Goal: Task Accomplishment & Management: Use online tool/utility

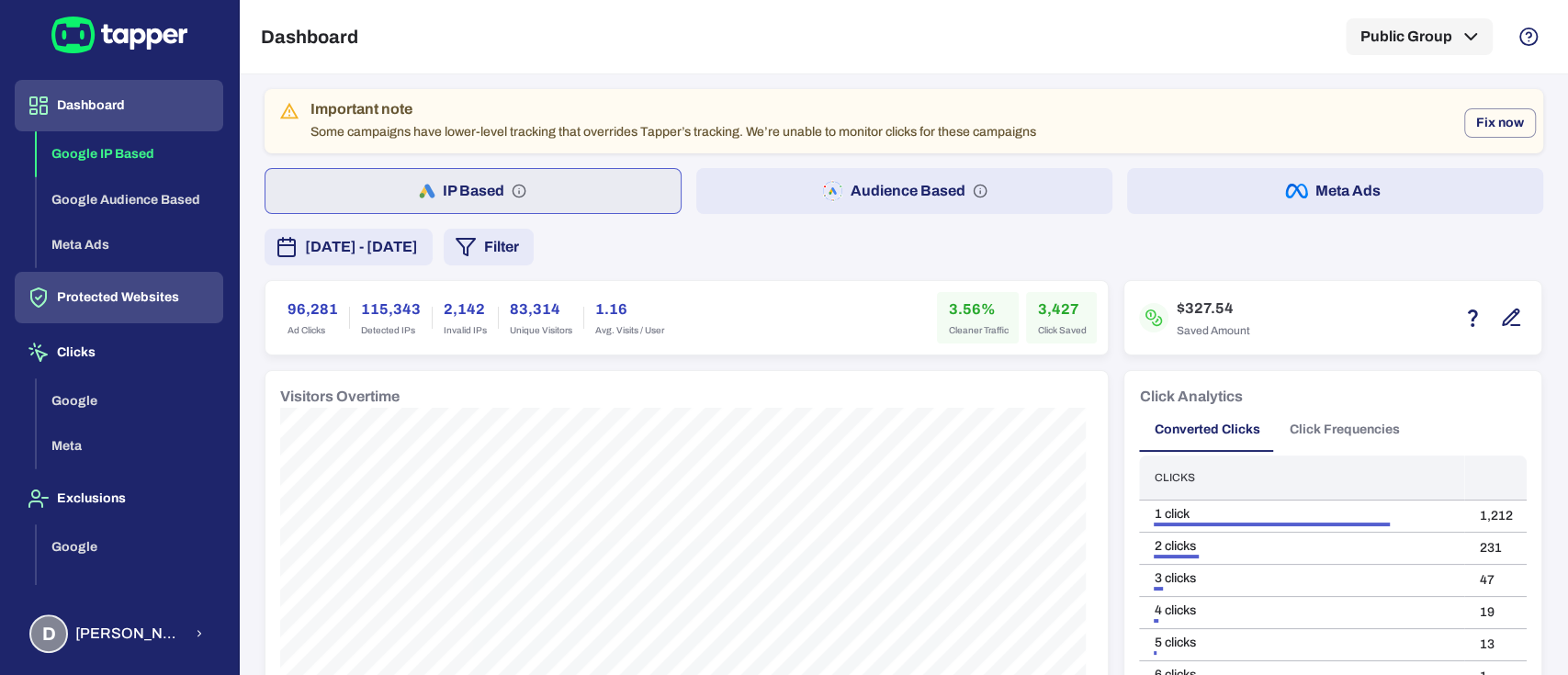
click at [111, 283] on button "Protected Websites" at bounding box center [118, 298] width 208 height 52
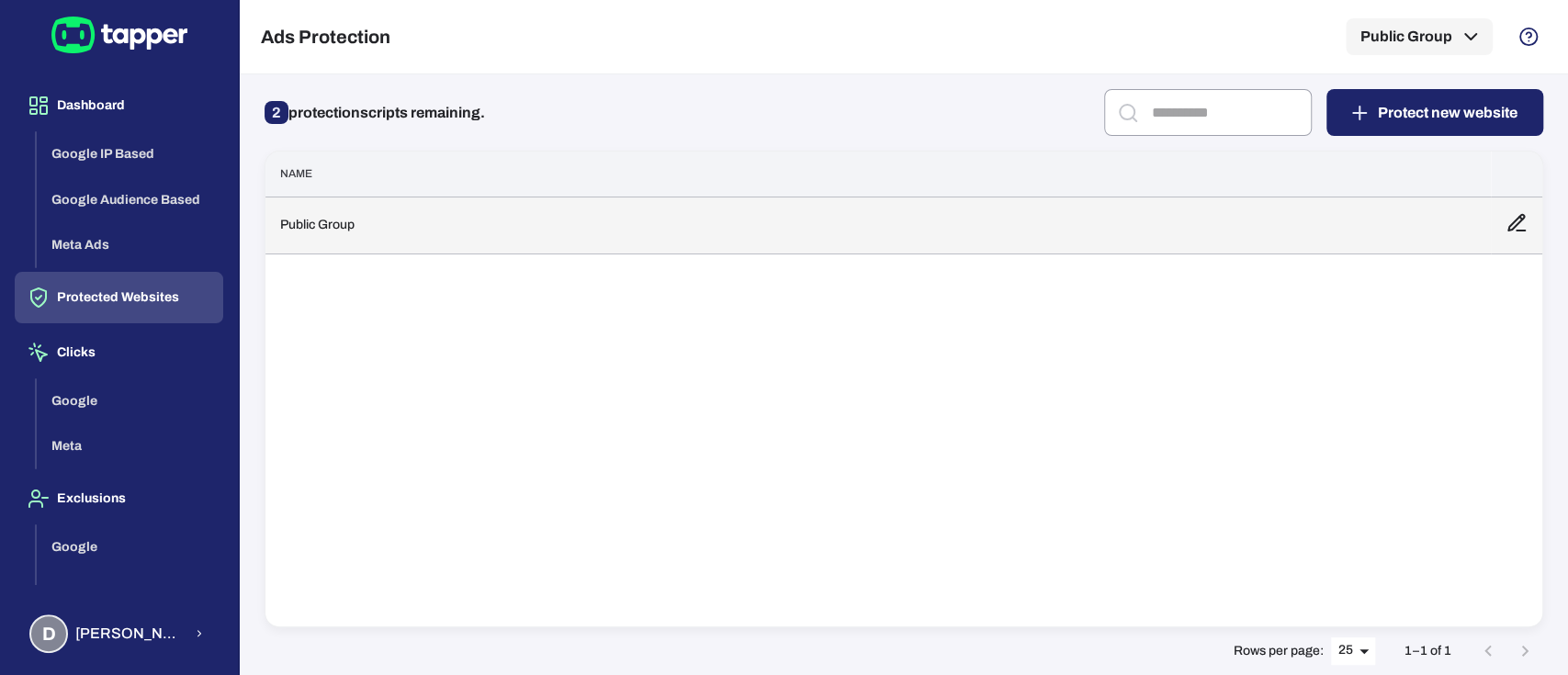
click at [533, 240] on td "Public Group" at bounding box center [878, 225] width 1225 height 57
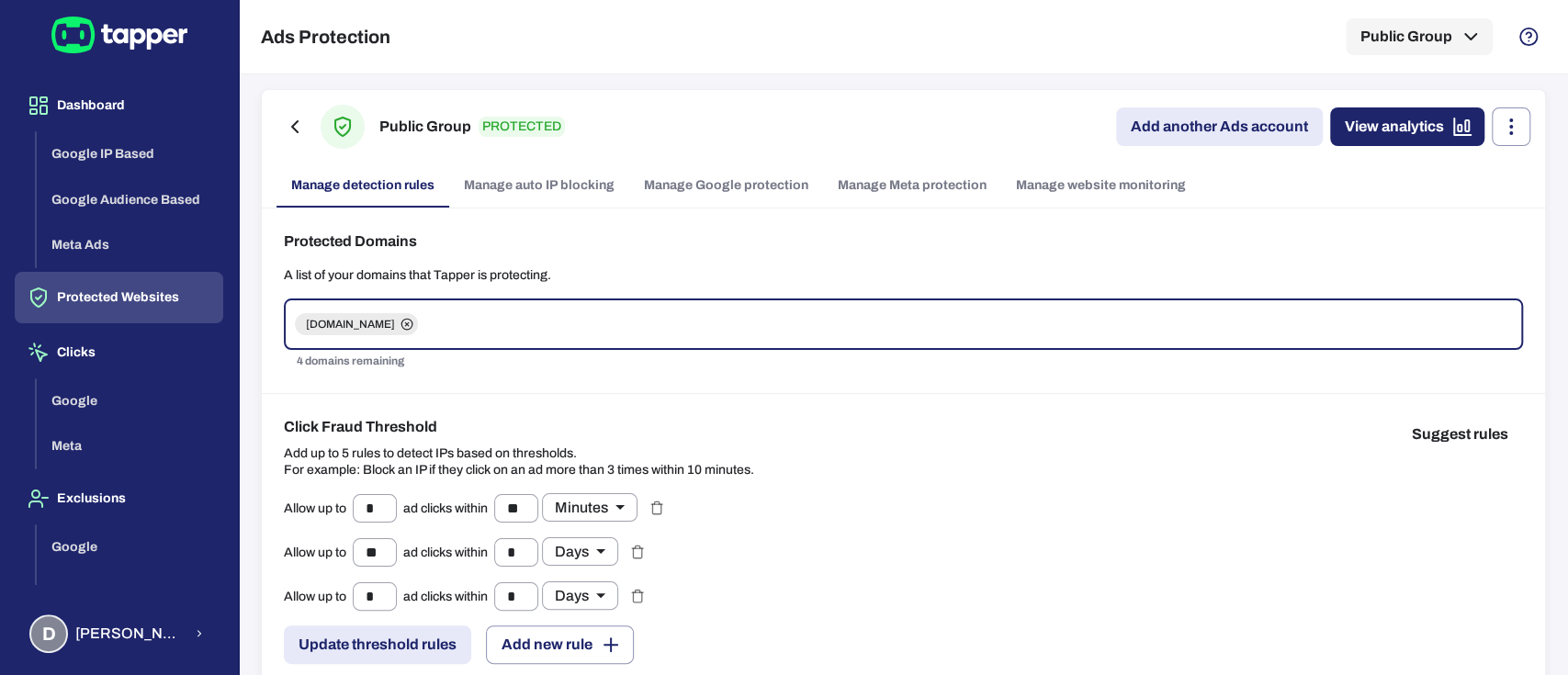
click at [850, 180] on link "Manage Meta protection" at bounding box center [911, 186] width 179 height 44
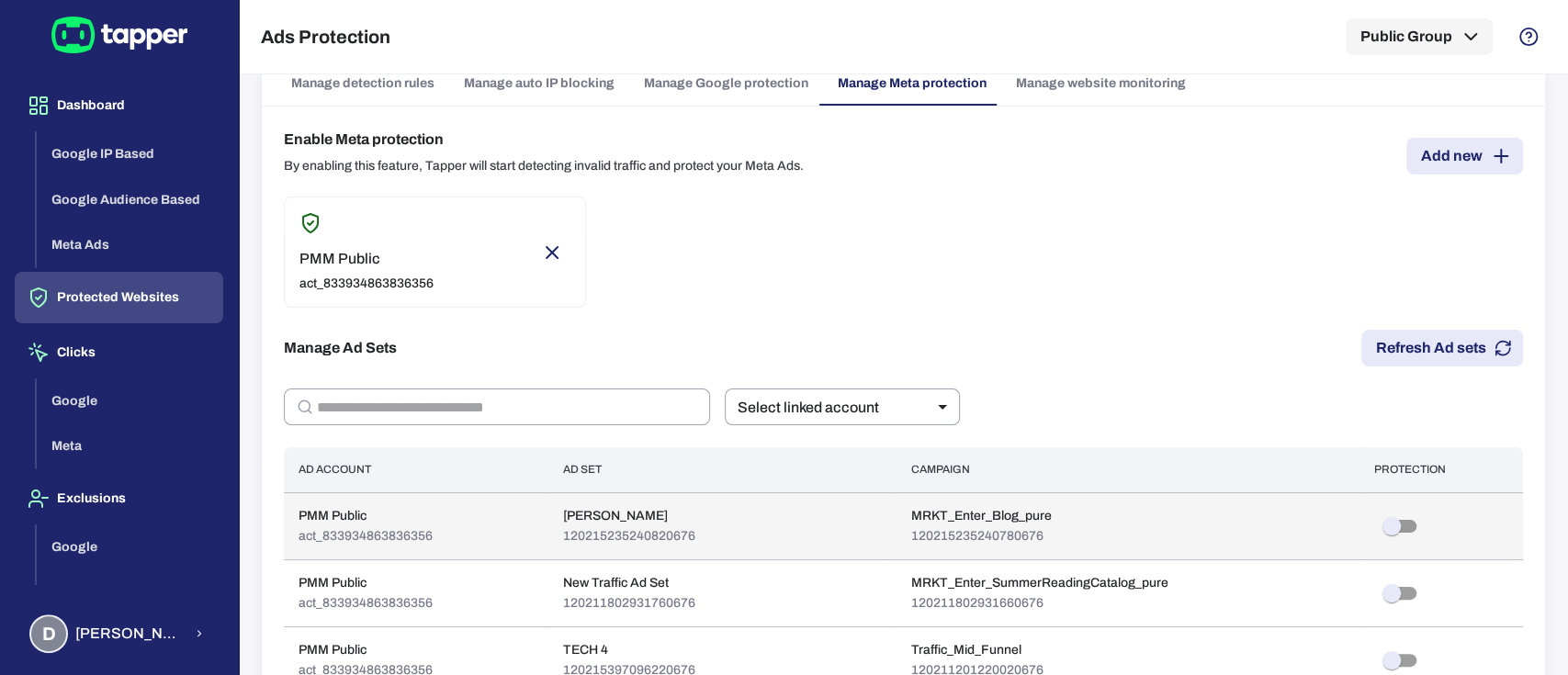
scroll to position [244, 0]
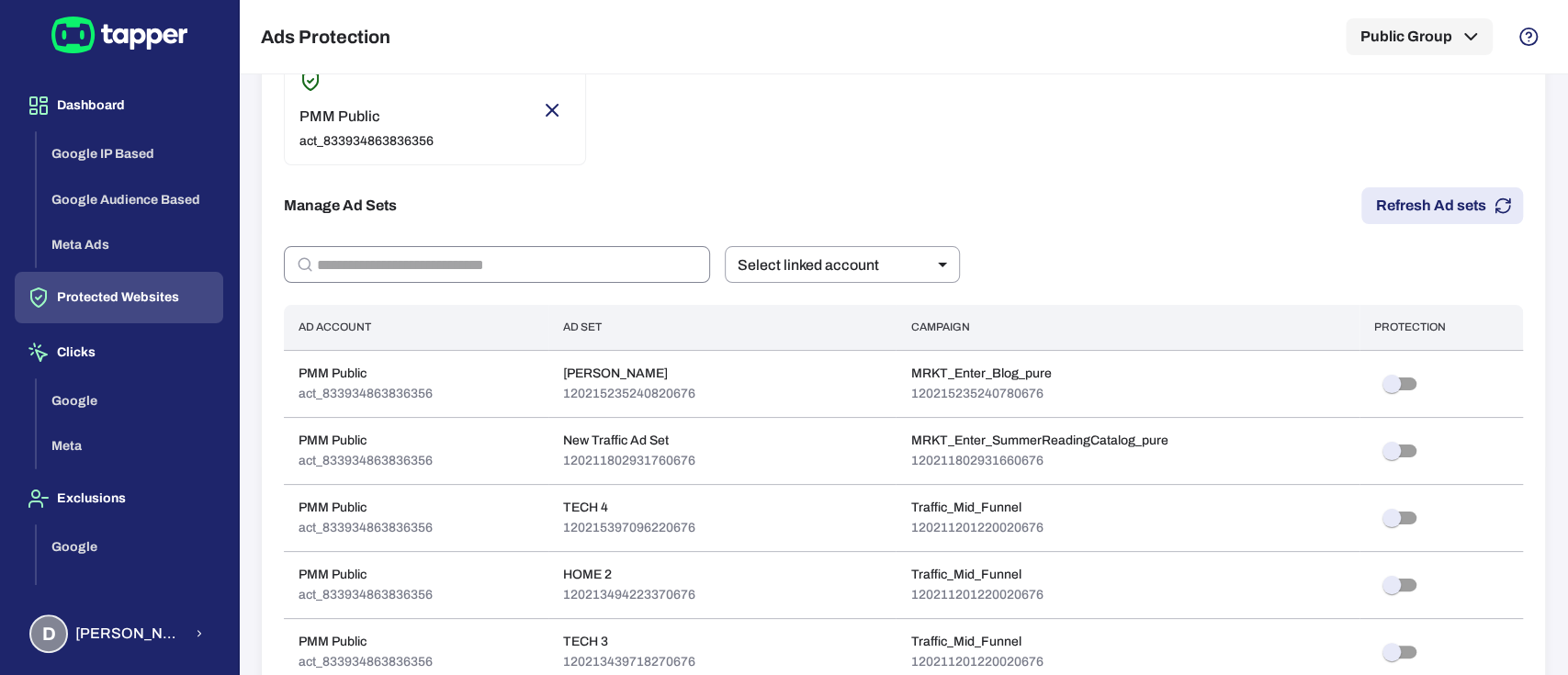
click at [491, 267] on input "text" at bounding box center [512, 264] width 393 height 37
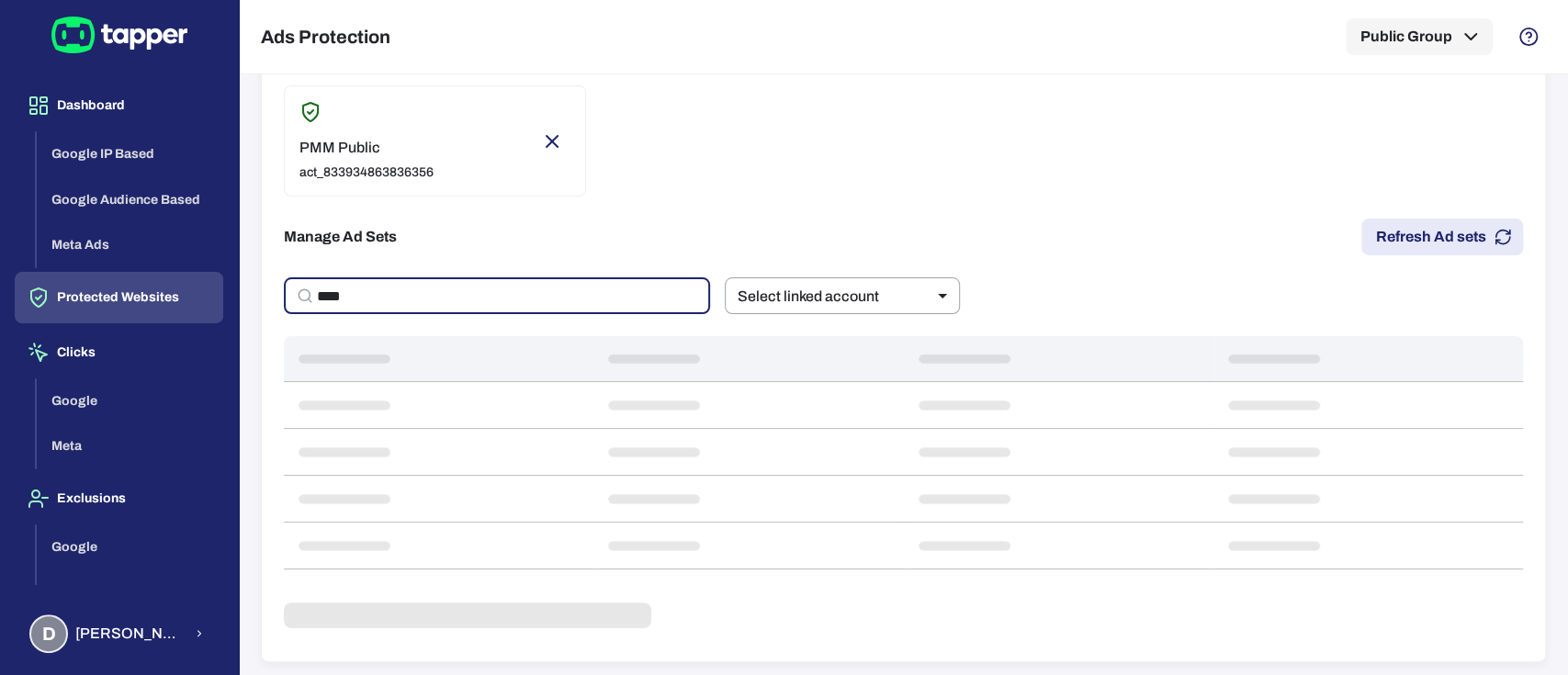
scroll to position [202, 0]
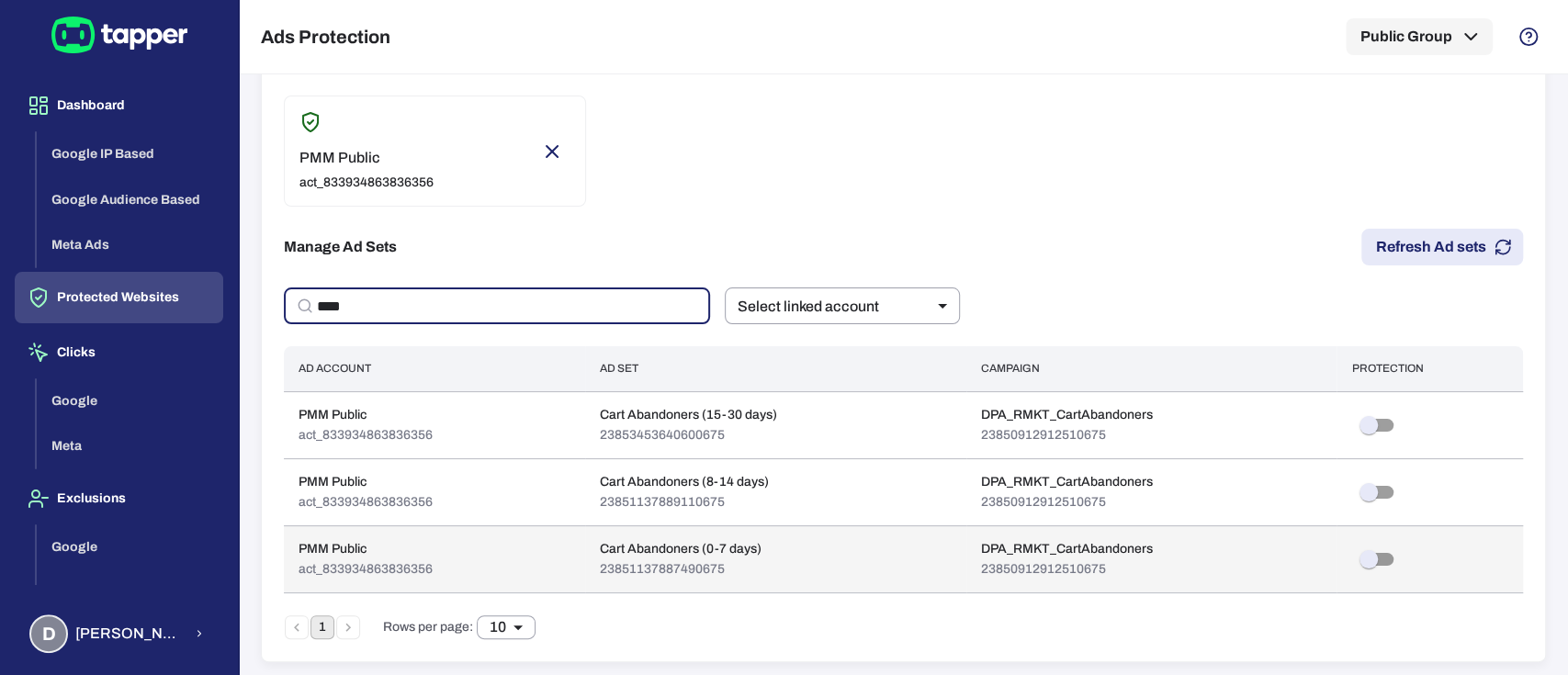
type input "****"
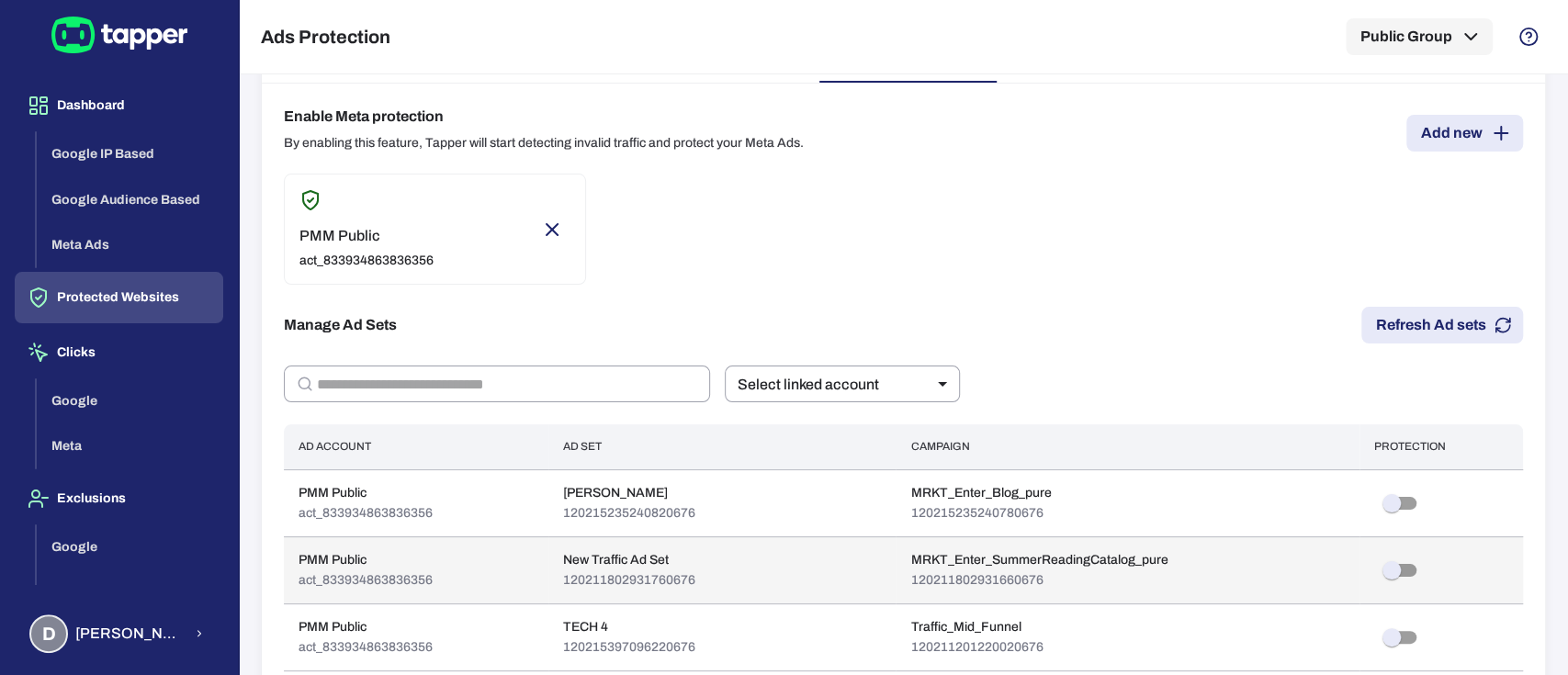
scroll to position [244, 0]
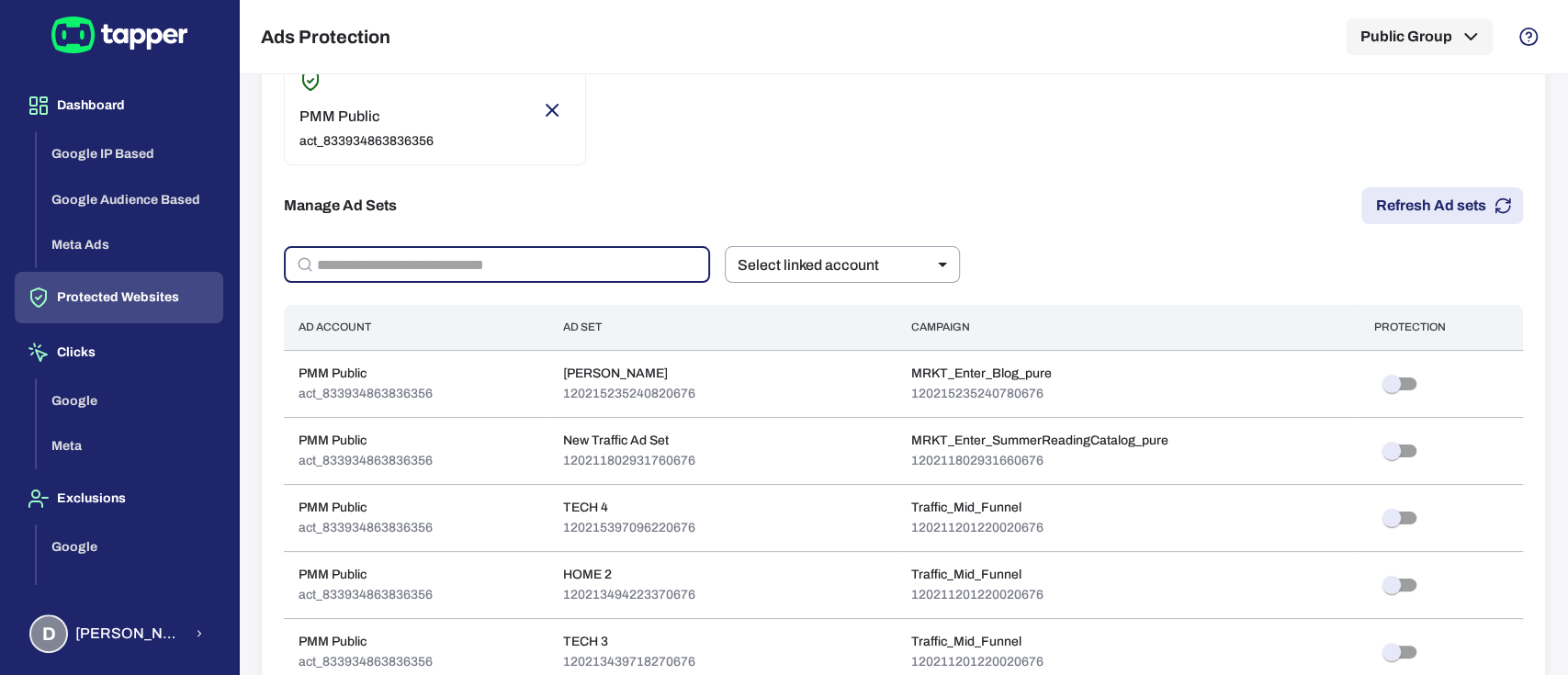
click at [532, 259] on input "text" at bounding box center [512, 264] width 393 height 37
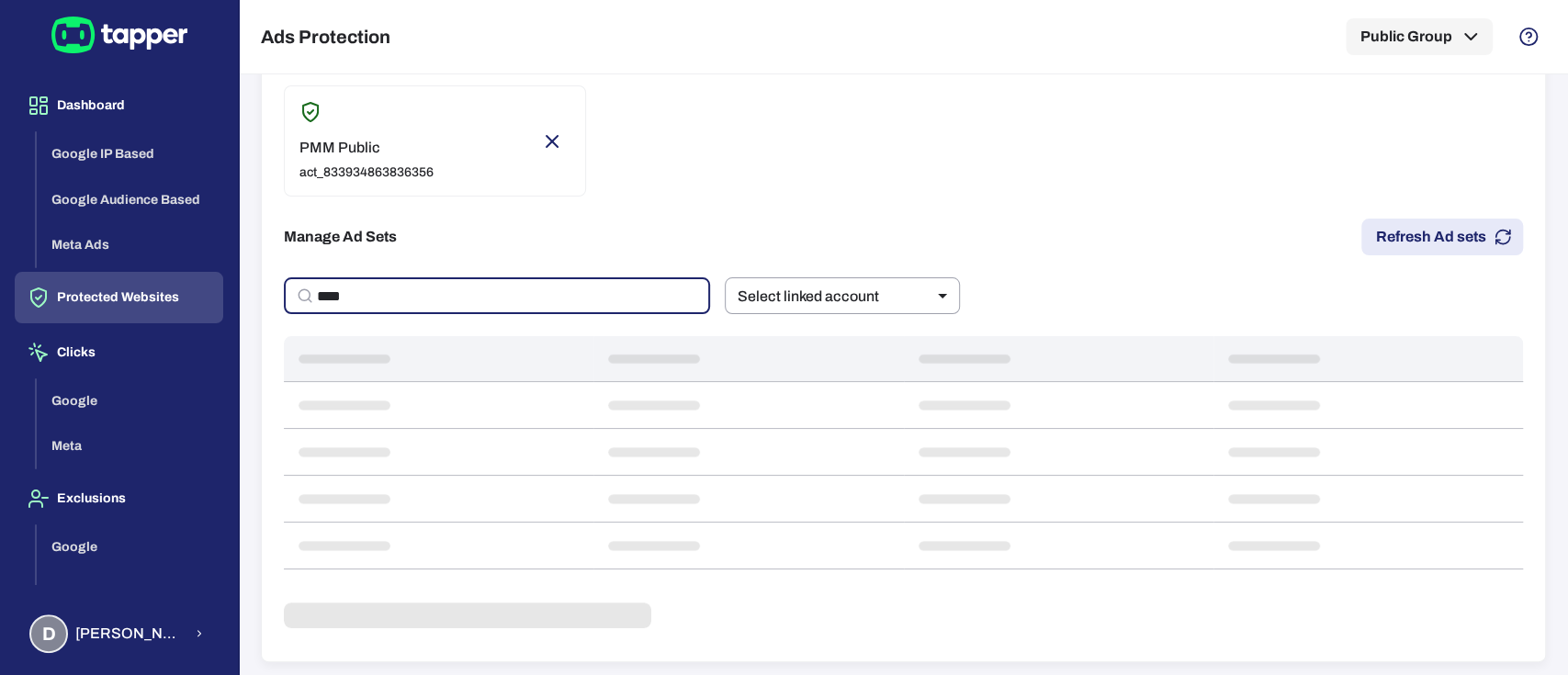
scroll to position [202, 0]
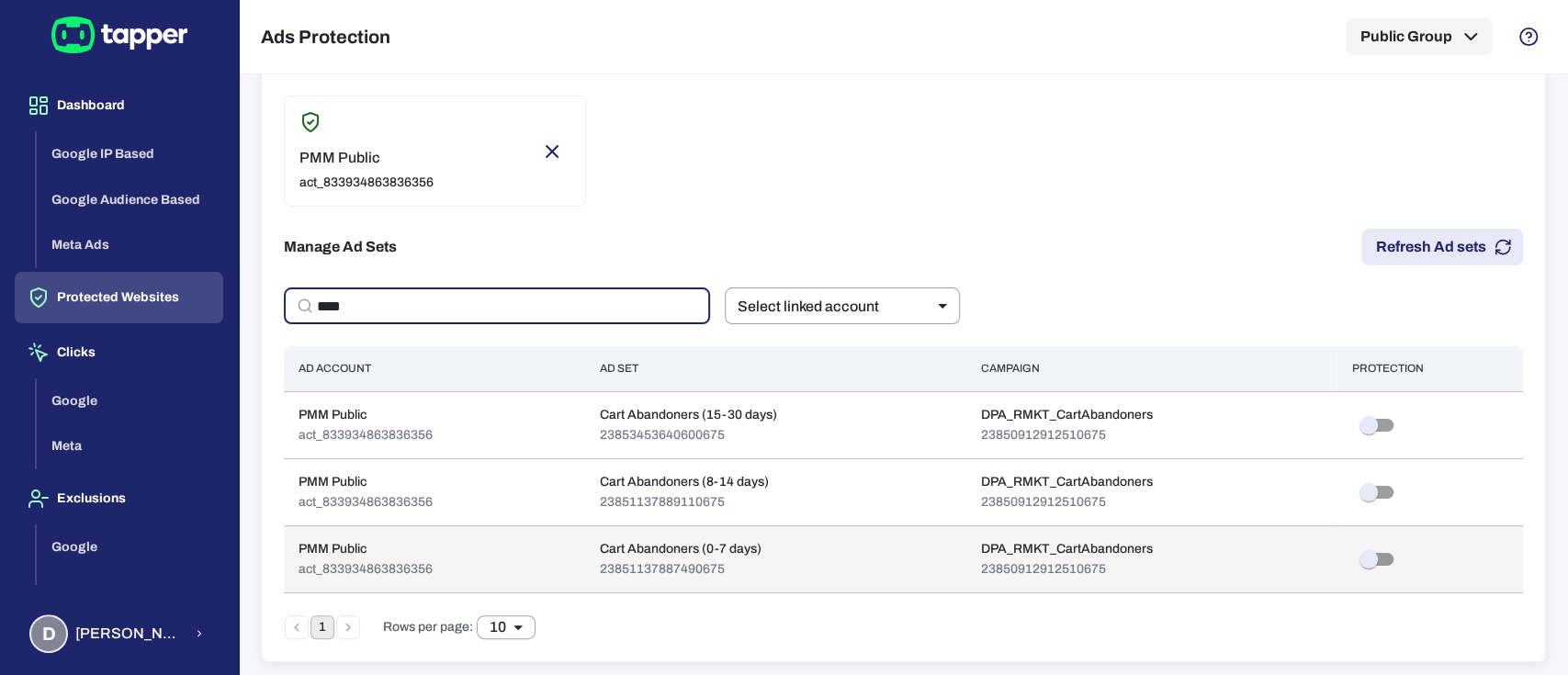
type input "****"
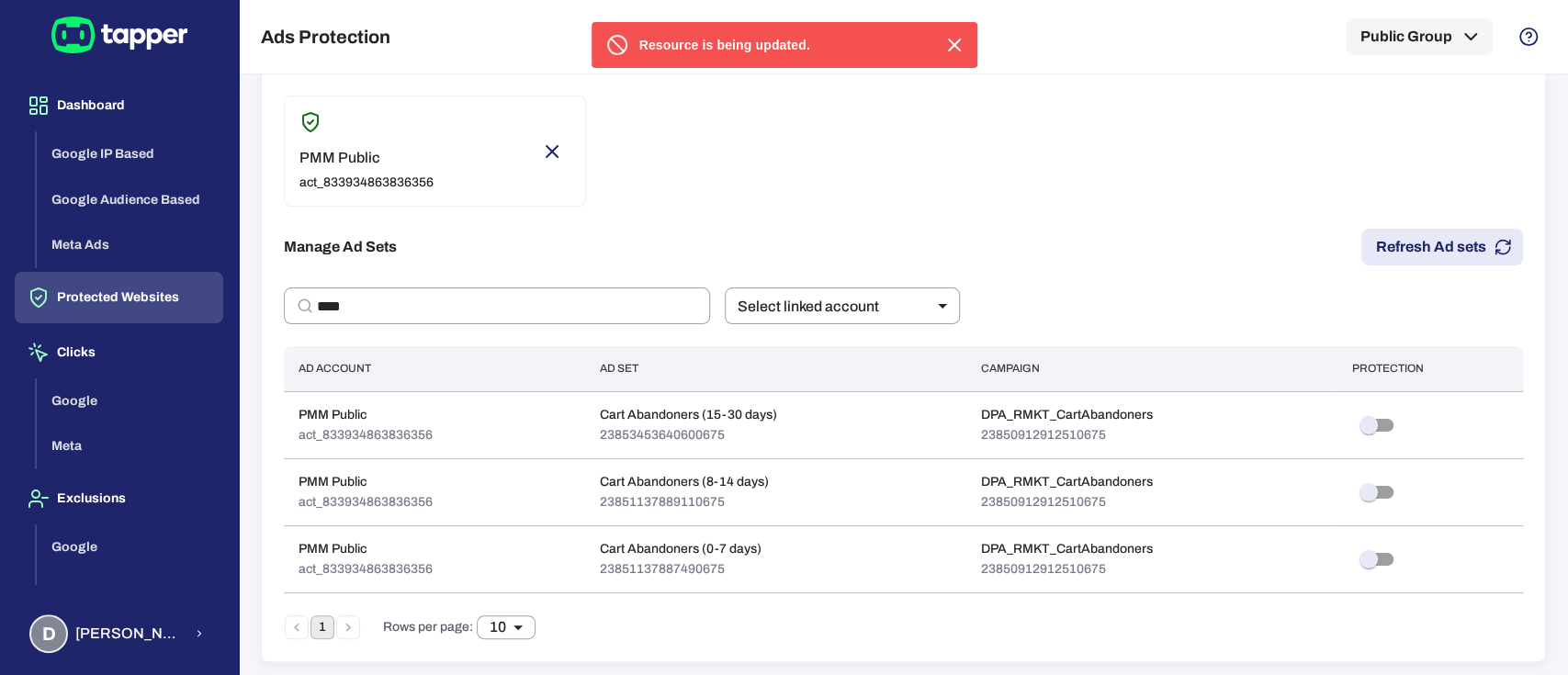
click at [1419, 240] on button "Refresh Ad sets" at bounding box center [1441, 247] width 162 height 37
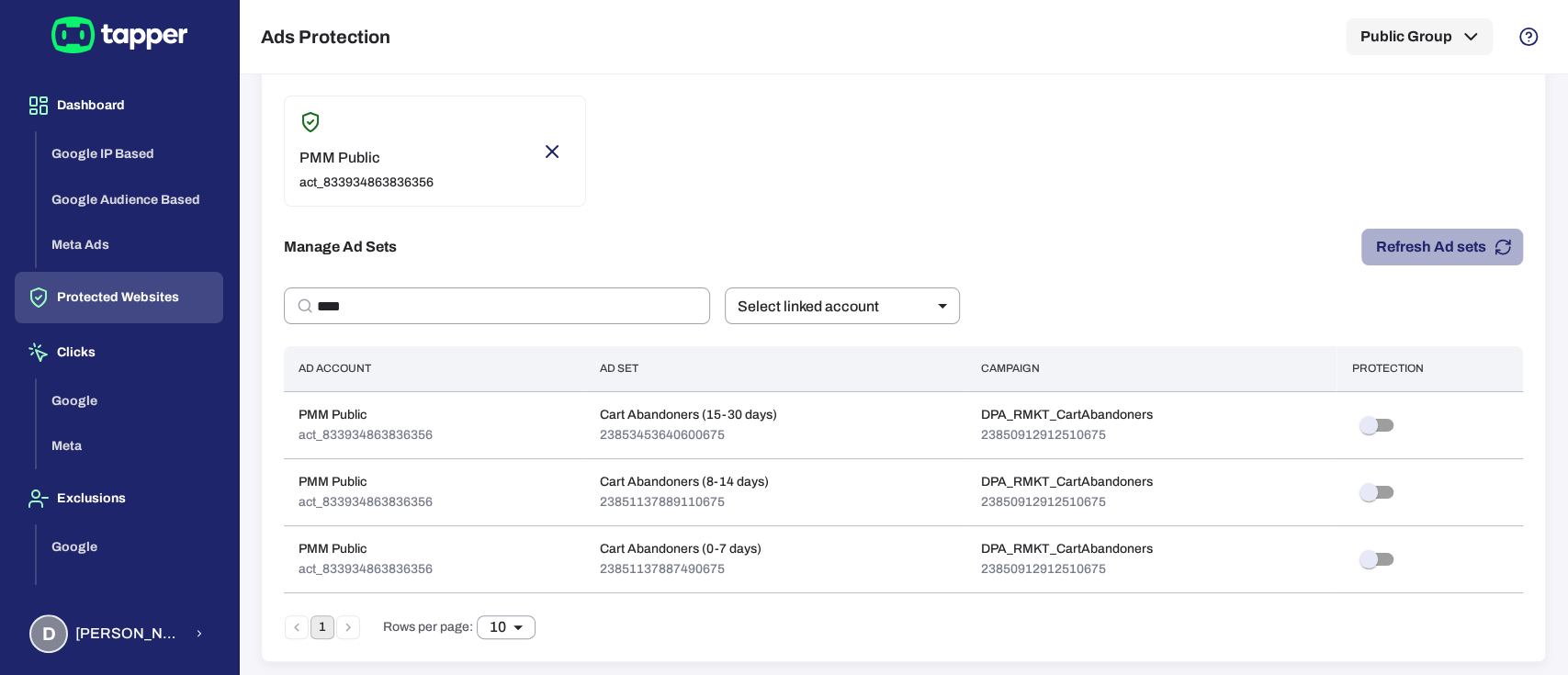
click at [1408, 239] on button "Refresh Ad sets" at bounding box center [1441, 247] width 162 height 37
click at [1376, 248] on button "Refresh Ad sets" at bounding box center [1441, 247] width 162 height 37
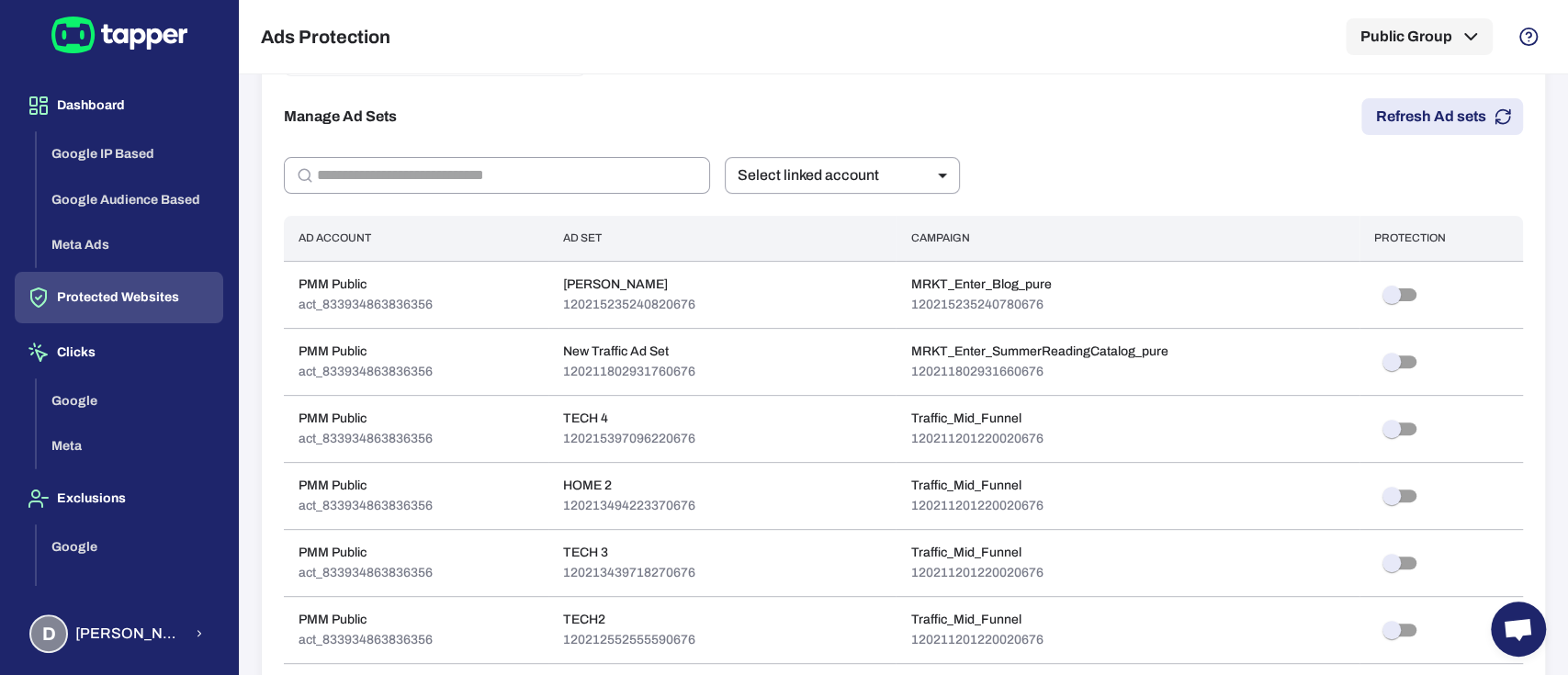
scroll to position [367, 0]
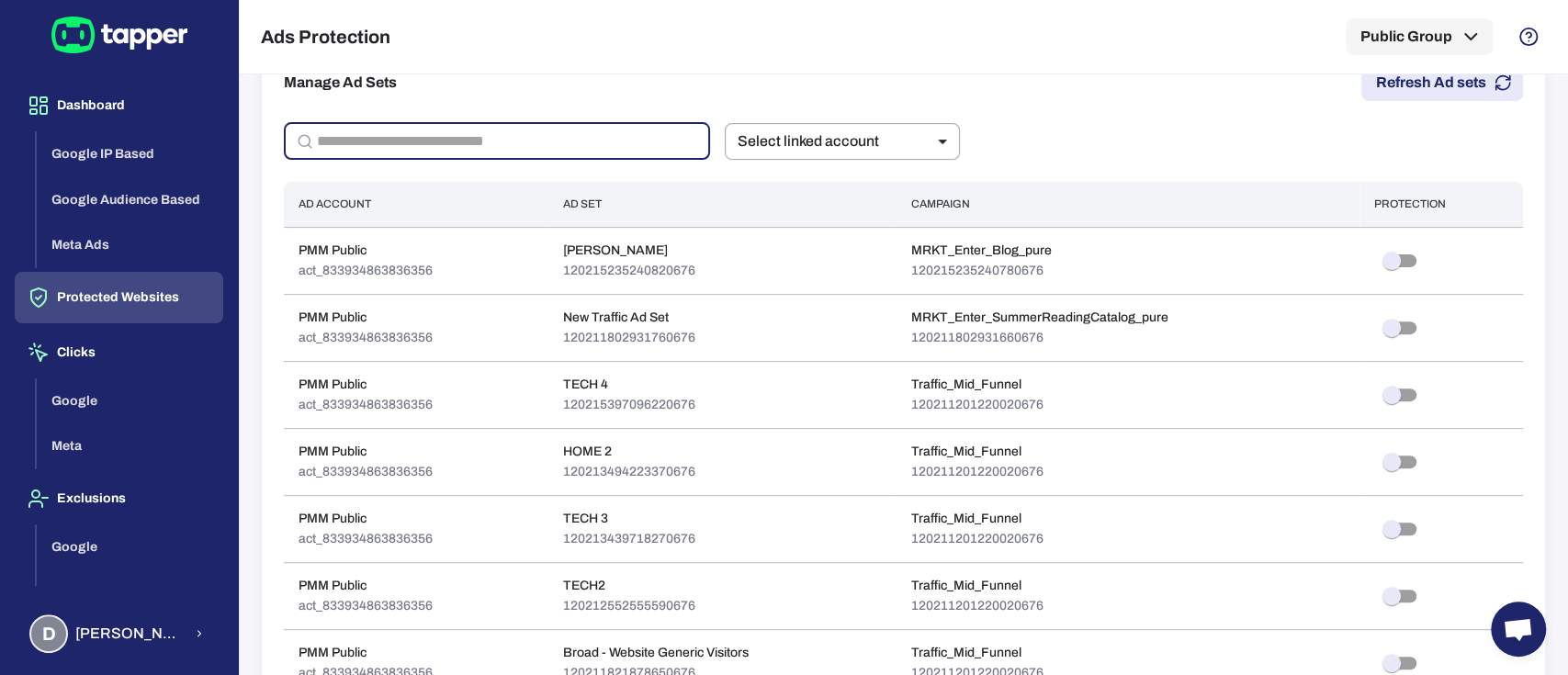
click at [470, 144] on input "text" at bounding box center [512, 141] width 393 height 37
type input "****"
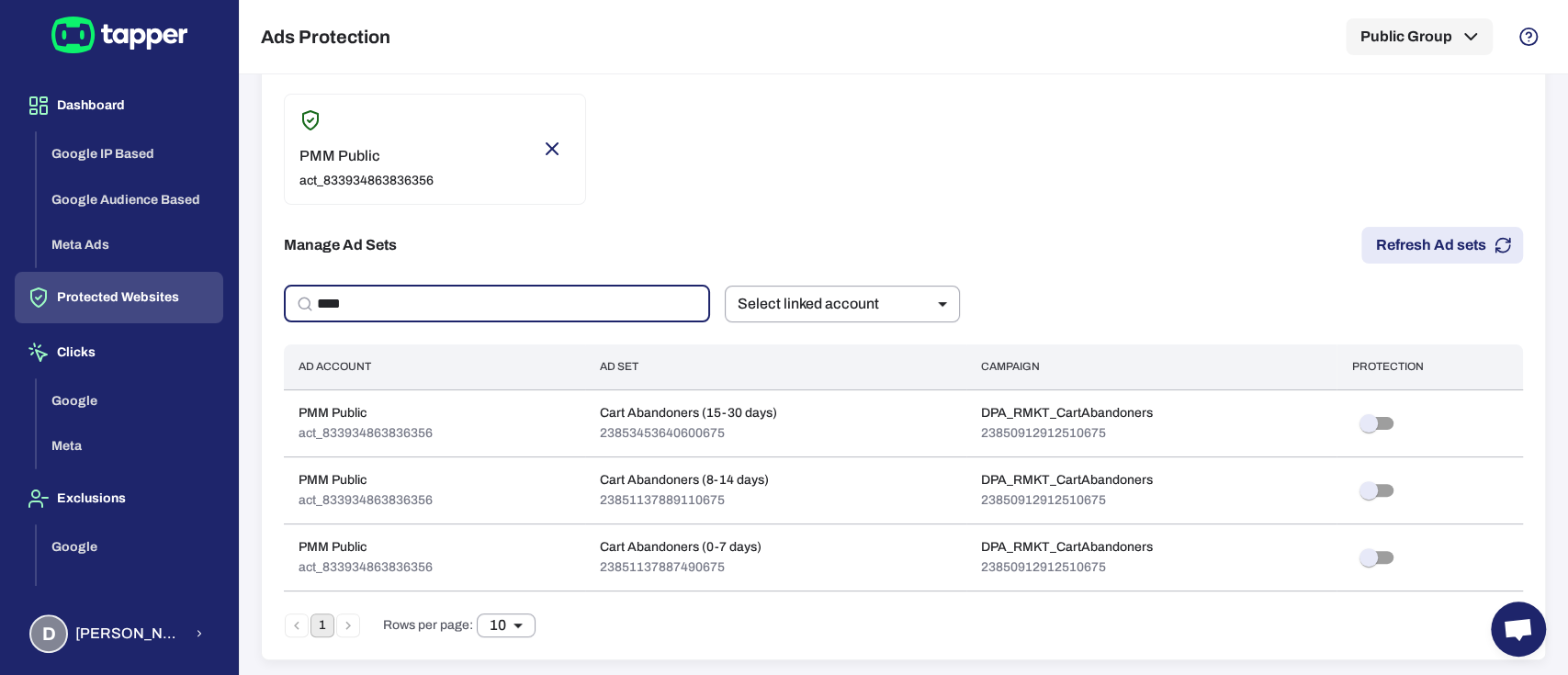
scroll to position [202, 0]
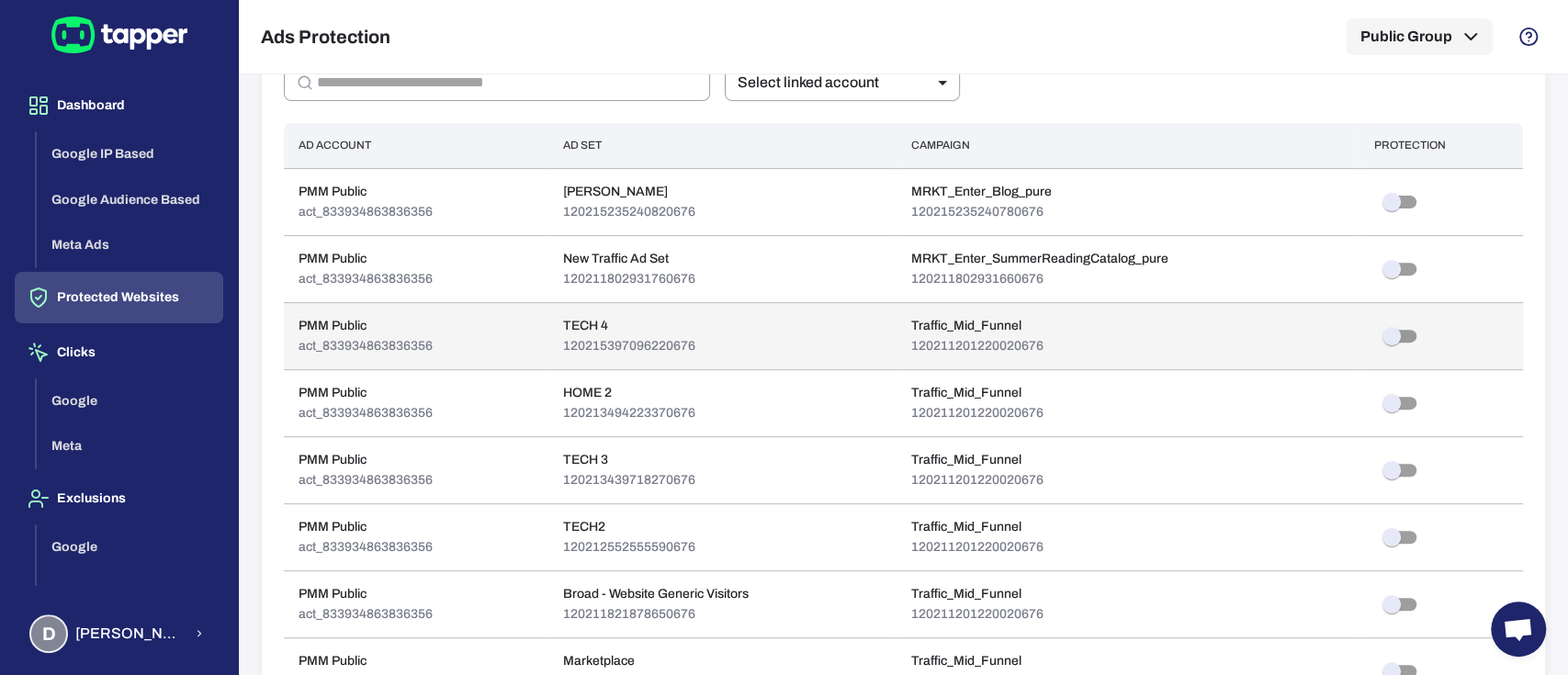
scroll to position [182, 0]
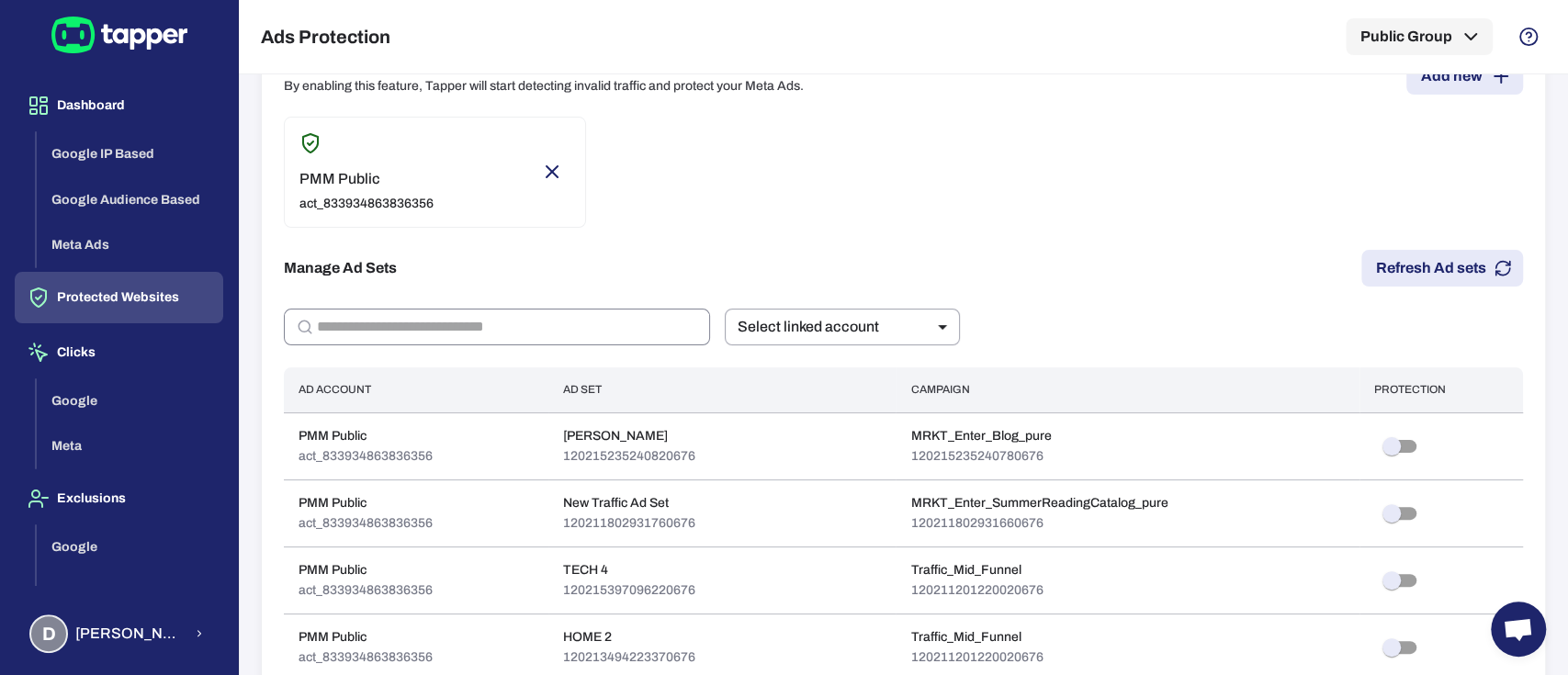
click at [324, 315] on input "text" at bounding box center [512, 327] width 393 height 37
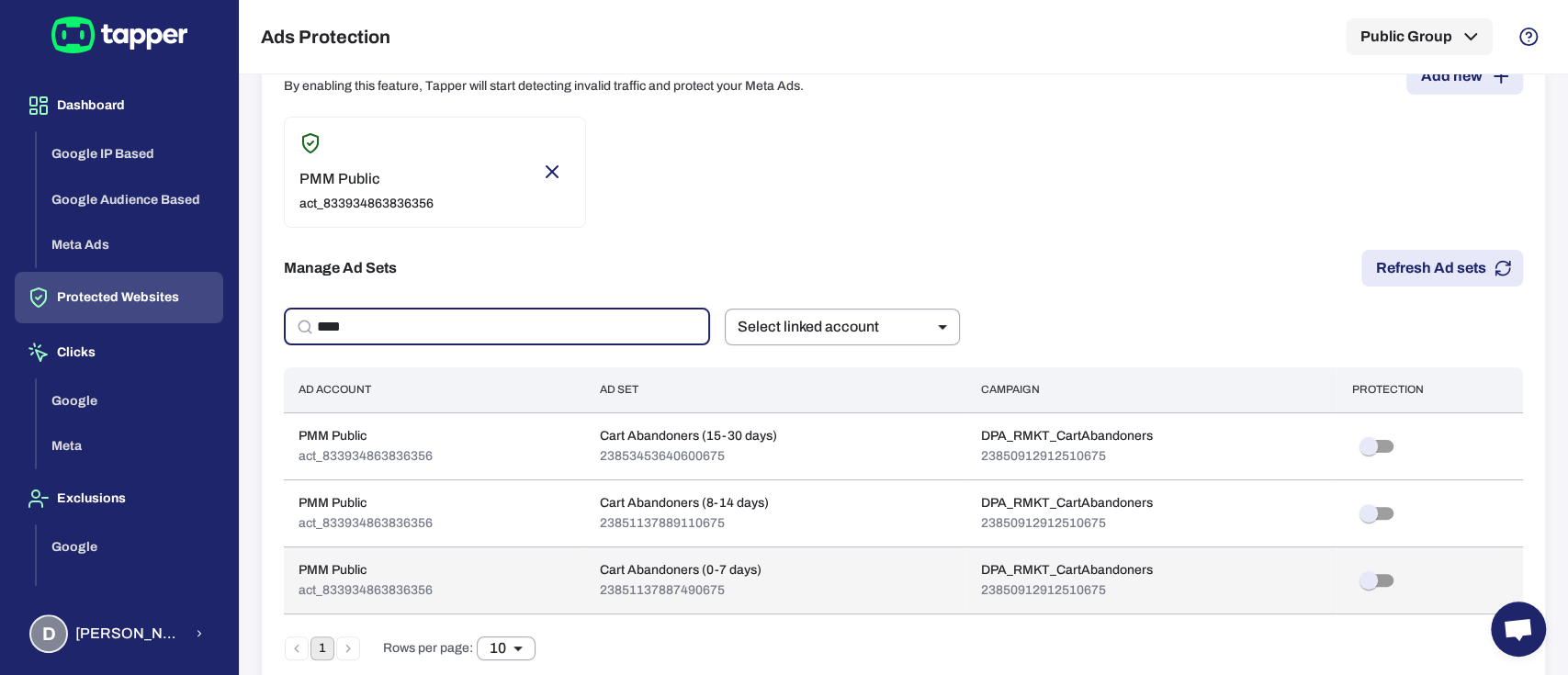
type input "****"
